Goal: Task Accomplishment & Management: Manage account settings

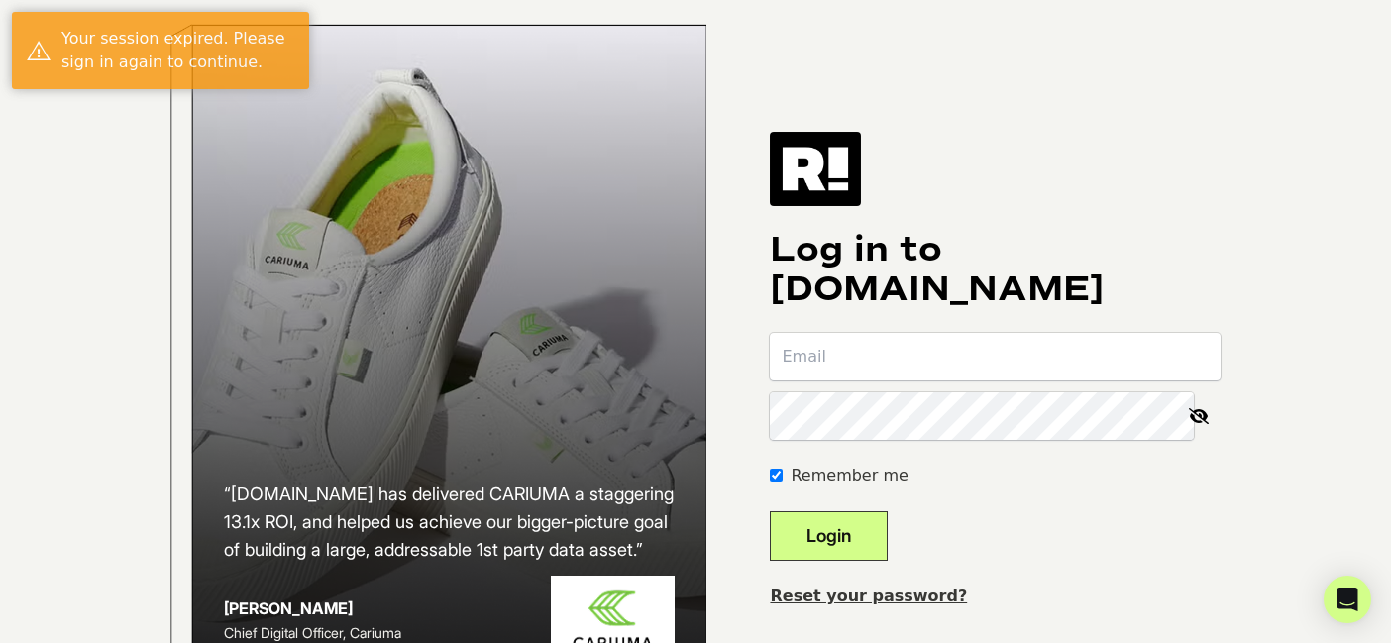
type input "[PERSON_NAME][EMAIL_ADDRESS][DOMAIN_NAME]"
click at [844, 557] on button "Login" at bounding box center [829, 536] width 118 height 50
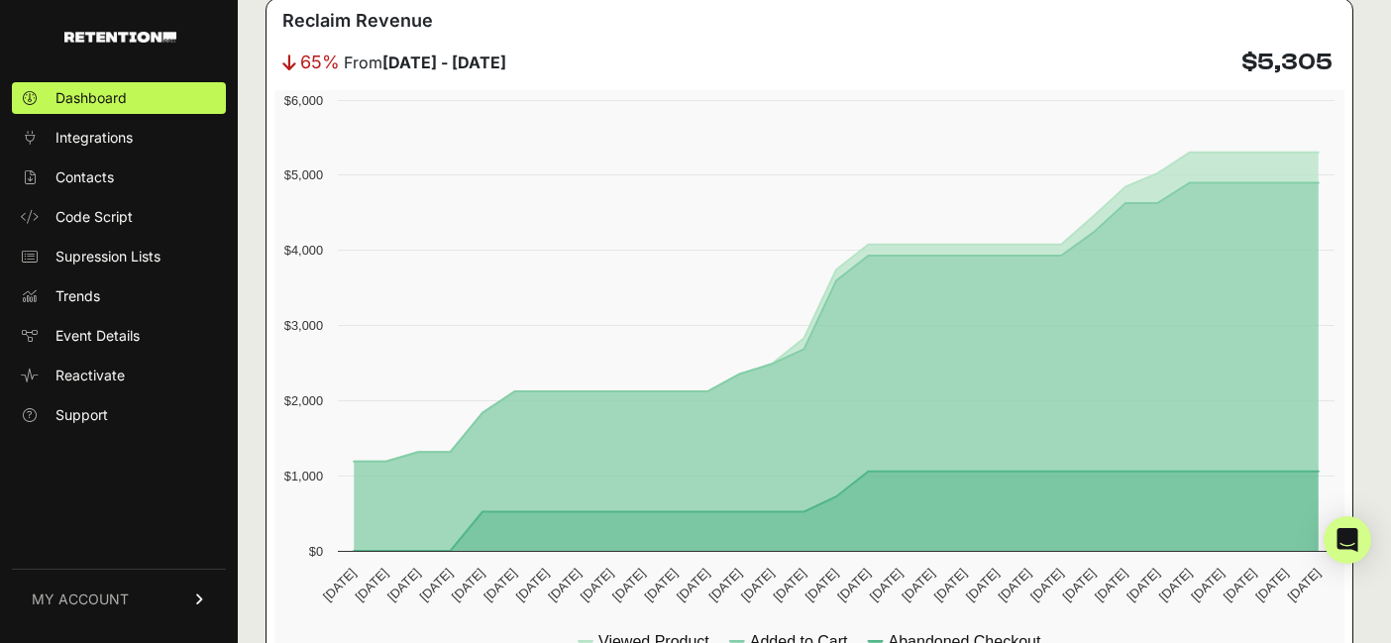
scroll to position [1112, 0]
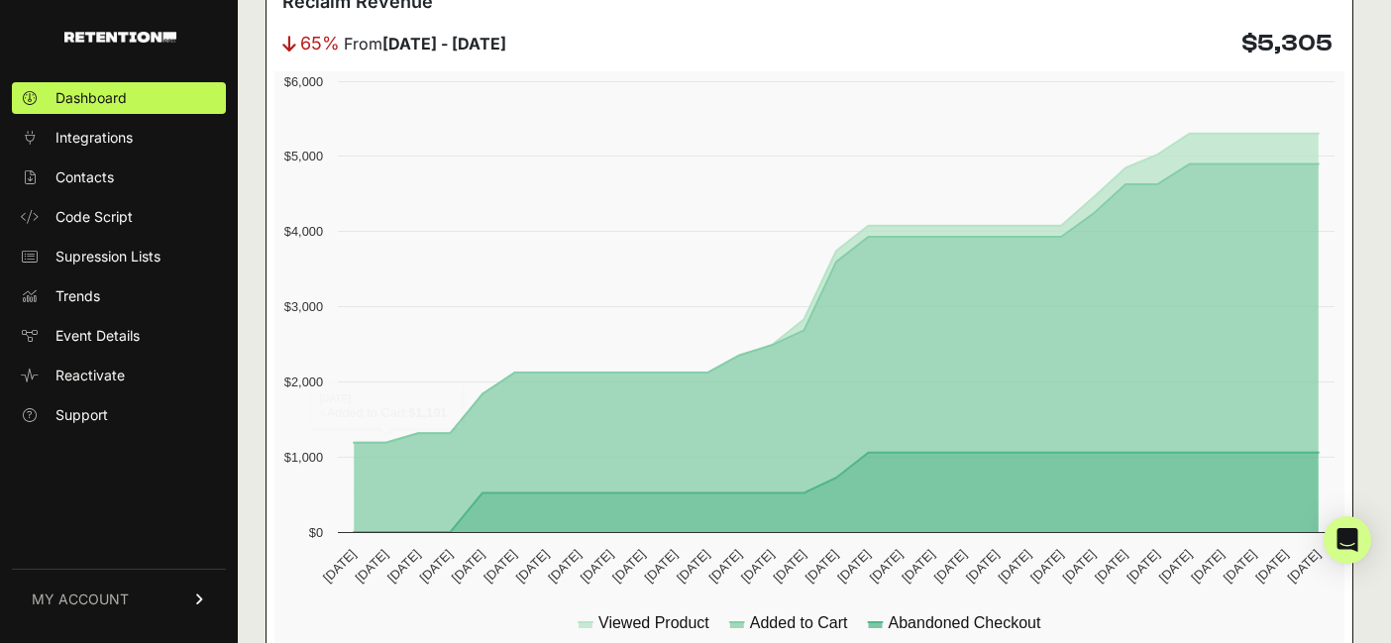
click at [101, 604] on span "MY ACCOUNT" at bounding box center [80, 599] width 97 height 20
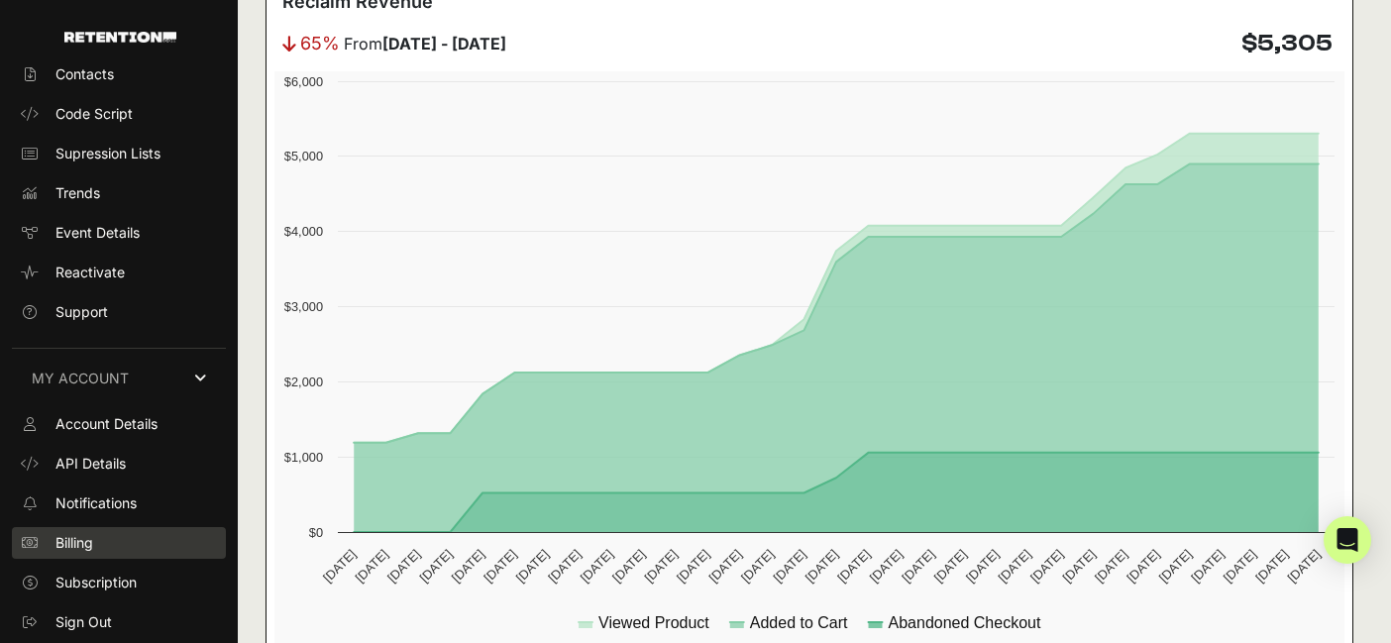
click at [105, 530] on link "Billing" at bounding box center [119, 543] width 214 height 32
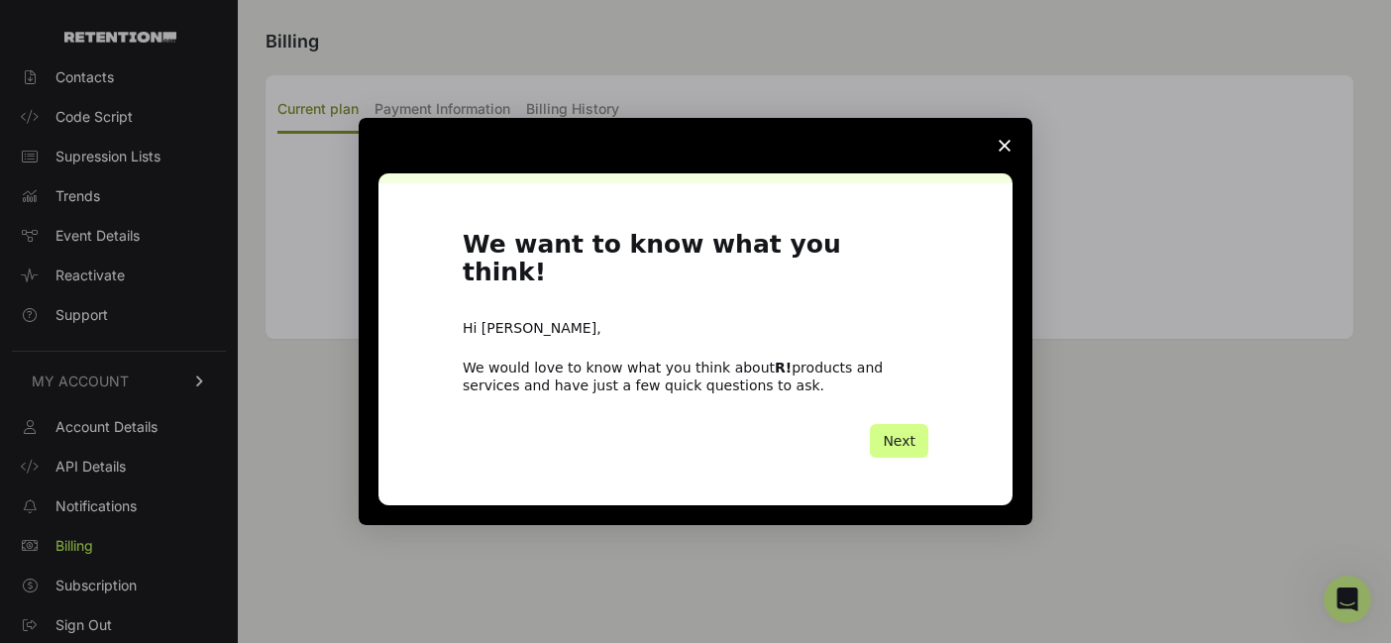
click at [1009, 152] on icon "Close survey" at bounding box center [1004, 146] width 12 height 12
